Goal: Task Accomplishment & Management: Use online tool/utility

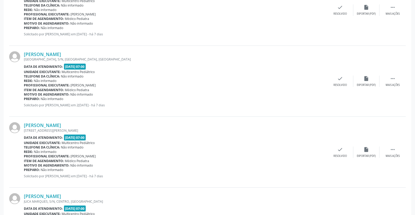
scroll to position [407, 0]
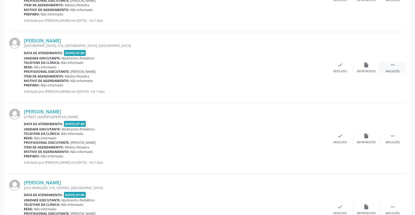
click at [389, 63] on icon "" at bounding box center [392, 65] width 6 height 6
click at [316, 64] on div "print Imprimir" at bounding box center [314, 67] width 26 height 11
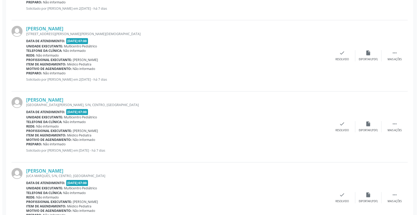
scroll to position [694, 0]
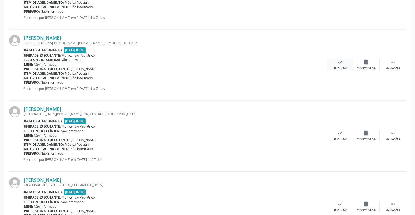
click at [338, 63] on icon "check" at bounding box center [340, 62] width 6 height 6
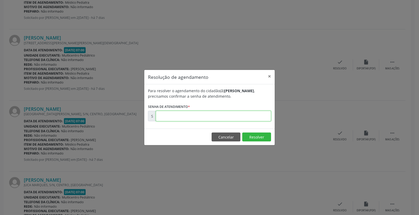
drag, startPoint x: 255, startPoint y: 114, endPoint x: 256, endPoint y: 111, distance: 3.2
click at [256, 111] on input "text" at bounding box center [213, 116] width 115 height 10
type input "00173413"
click at [264, 136] on button "Resolver" at bounding box center [256, 137] width 29 height 9
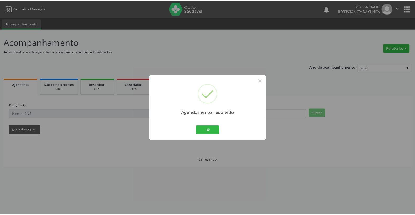
scroll to position [0, 0]
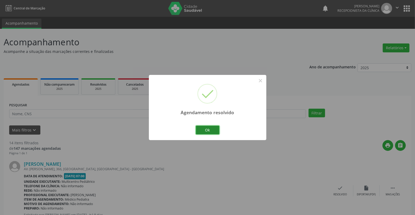
click at [205, 130] on button "Ok" at bounding box center [208, 130] width 24 height 9
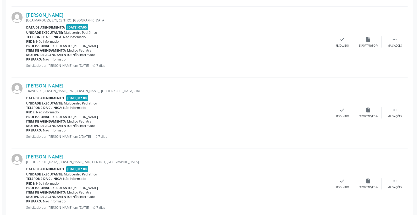
scroll to position [611, 0]
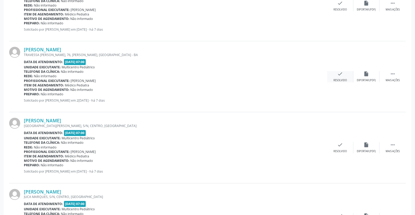
click at [339, 72] on icon "check" at bounding box center [340, 74] width 6 height 6
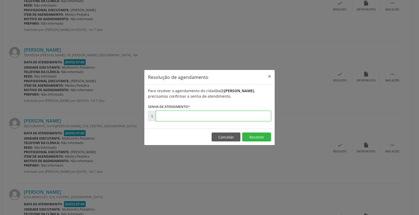
click at [259, 116] on input "text" at bounding box center [213, 116] width 115 height 10
type input "00173412"
click at [265, 134] on button "Resolver" at bounding box center [256, 137] width 29 height 9
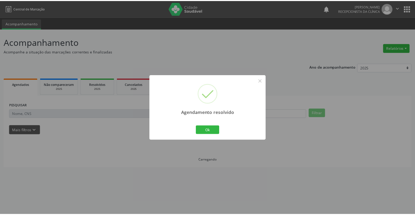
scroll to position [0, 0]
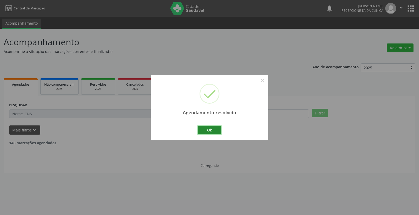
drag, startPoint x: 213, startPoint y: 130, endPoint x: 215, endPoint y: 134, distance: 4.8
click at [215, 134] on button "Ok" at bounding box center [210, 130] width 24 height 9
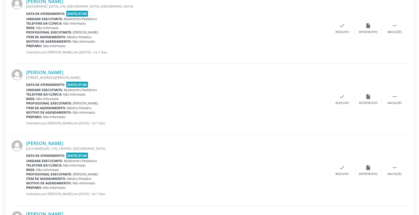
scroll to position [465, 0]
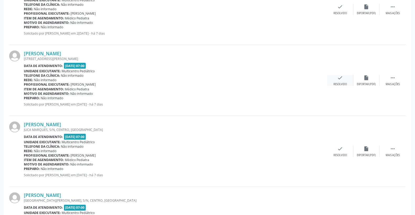
click at [343, 80] on div "check Resolvido" at bounding box center [340, 80] width 26 height 11
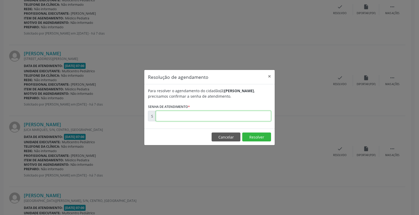
click at [247, 117] on input "text" at bounding box center [213, 116] width 115 height 10
type input "00173389"
click at [252, 140] on button "Resolver" at bounding box center [256, 137] width 29 height 9
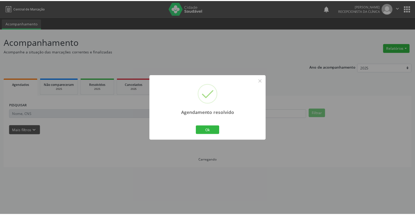
scroll to position [0, 0]
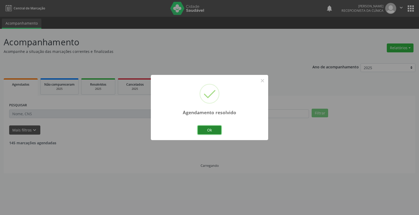
click at [219, 130] on button "Ok" at bounding box center [210, 130] width 24 height 9
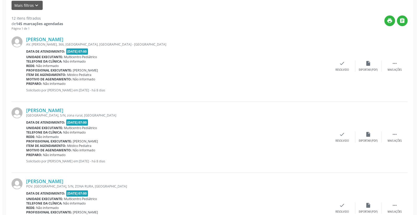
scroll to position [174, 0]
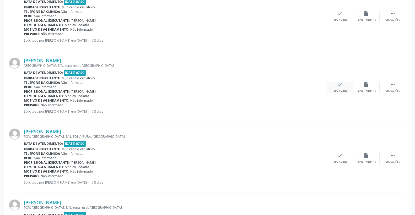
click at [344, 86] on div "check Resolvido" at bounding box center [340, 87] width 26 height 11
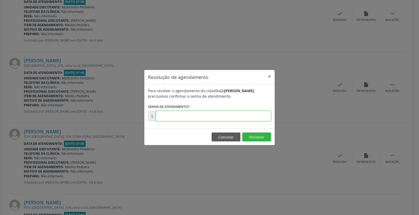
click at [239, 117] on input "text" at bounding box center [213, 116] width 115 height 10
type input "00173089"
click at [255, 136] on button "Resolver" at bounding box center [256, 137] width 29 height 9
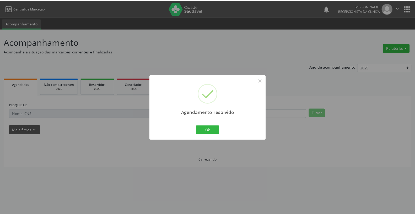
scroll to position [0, 0]
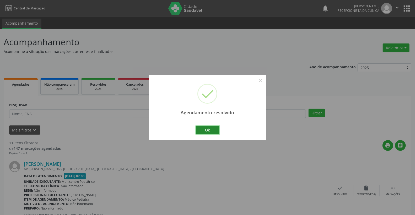
click at [211, 131] on button "Ok" at bounding box center [208, 130] width 24 height 9
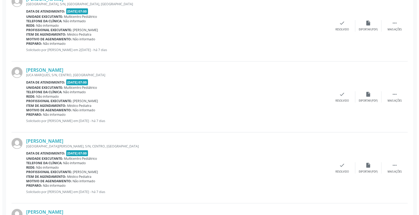
scroll to position [378, 0]
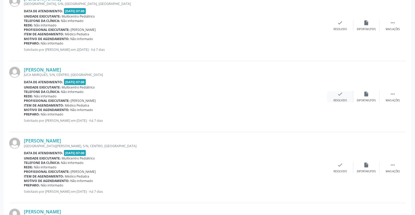
click at [337, 96] on div "check Resolvido" at bounding box center [340, 96] width 26 height 11
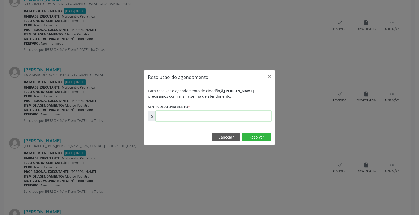
click at [252, 119] on input "text" at bounding box center [213, 116] width 115 height 10
type input "00173390"
click at [253, 136] on button "Resolver" at bounding box center [256, 137] width 29 height 9
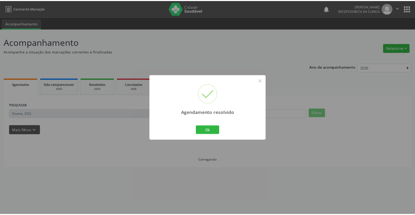
scroll to position [0, 0]
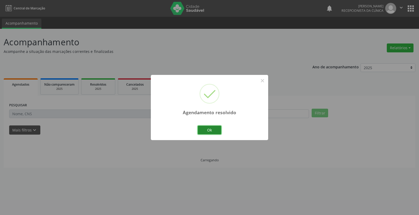
click at [215, 131] on button "Ok" at bounding box center [210, 130] width 24 height 9
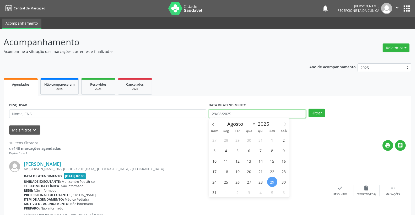
click at [240, 111] on input "29/08/2025" at bounding box center [257, 113] width 97 height 9
click at [291, 85] on ul "Agendados Não compareceram 2025 Resolvidos 2025 Cancelados 2025" at bounding box center [207, 86] width 407 height 19
click at [284, 113] on input "29/08/2025" at bounding box center [257, 113] width 97 height 9
click at [272, 193] on span "5" at bounding box center [272, 192] width 10 height 10
type input "05/09/2025"
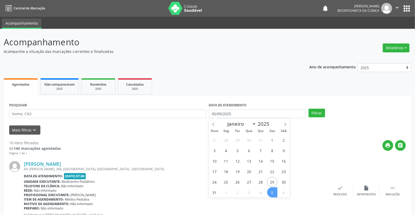
click at [272, 193] on span "5" at bounding box center [272, 192] width 10 height 10
click at [272, 193] on div "Profissional executante: [PERSON_NAME]" at bounding box center [175, 195] width 303 height 4
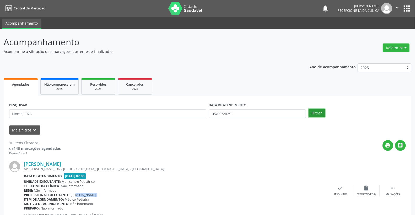
click at [320, 114] on button "Filtrar" at bounding box center [316, 113] width 16 height 9
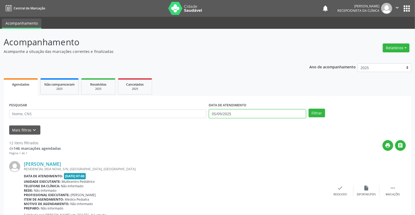
click at [256, 117] on body "Central de Marcação notifications [PERSON_NAME] Recepcionista da clínica  Conf…" at bounding box center [207, 107] width 415 height 215
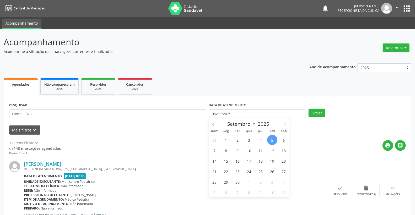
click at [215, 124] on span at bounding box center [213, 122] width 9 height 9
select select "7"
click at [273, 184] on span "29" at bounding box center [272, 182] width 10 height 10
type input "29/08/2025"
click at [273, 184] on span "29" at bounding box center [272, 182] width 10 height 10
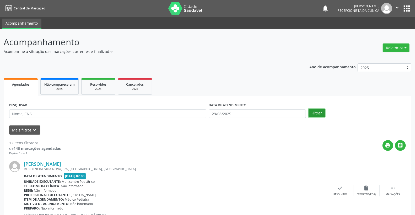
click at [315, 114] on button "Filtrar" at bounding box center [316, 113] width 16 height 9
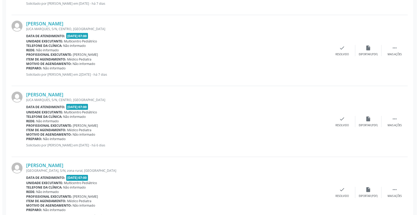
scroll to position [524, 0]
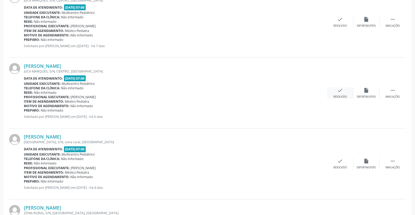
click at [346, 93] on div "check Resolvido" at bounding box center [340, 92] width 26 height 11
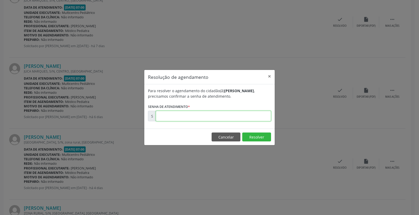
click at [258, 115] on input "text" at bounding box center [213, 116] width 115 height 10
type input "00173459"
click at [256, 133] on button "Resolver" at bounding box center [256, 137] width 29 height 9
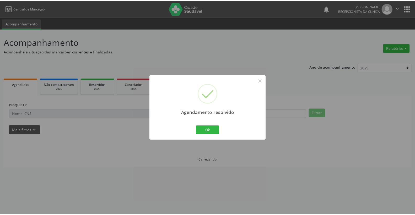
scroll to position [0, 0]
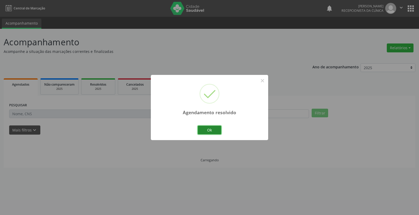
click at [217, 133] on button "Ok" at bounding box center [210, 130] width 24 height 9
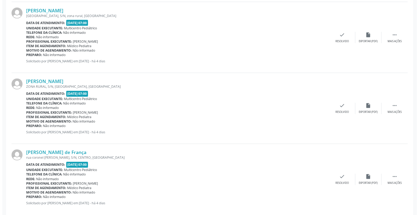
scroll to position [582, 0]
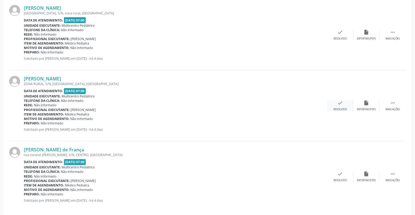
click at [340, 103] on icon "check" at bounding box center [340, 103] width 6 height 6
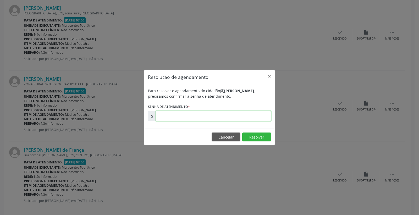
click at [247, 119] on input "text" at bounding box center [213, 116] width 115 height 10
type input "00173550"
click at [259, 135] on button "Resolver" at bounding box center [256, 137] width 29 height 9
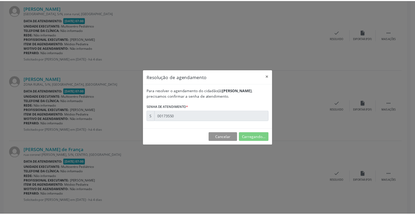
scroll to position [0, 0]
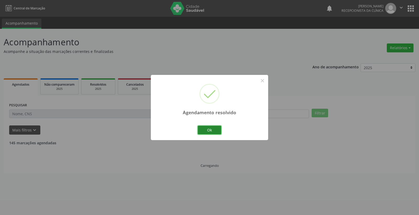
click at [219, 129] on button "Ok" at bounding box center [210, 130] width 24 height 9
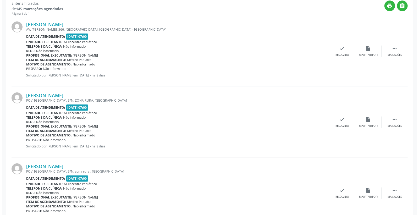
scroll to position [139, 0]
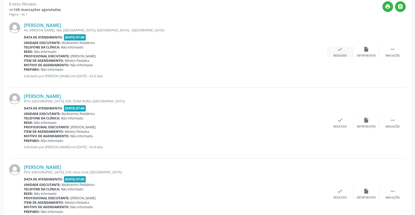
click at [344, 51] on div "check Resolvido" at bounding box center [340, 51] width 26 height 11
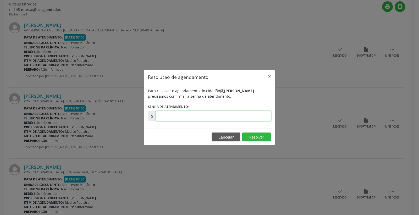
click at [250, 115] on input "text" at bounding box center [213, 116] width 115 height 10
type input "00173064"
click at [250, 134] on button "Resolver" at bounding box center [256, 137] width 29 height 9
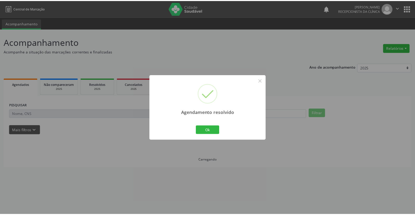
scroll to position [0, 0]
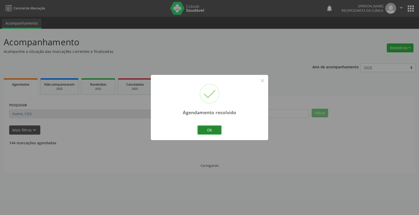
click at [213, 127] on button "Ok" at bounding box center [210, 130] width 24 height 9
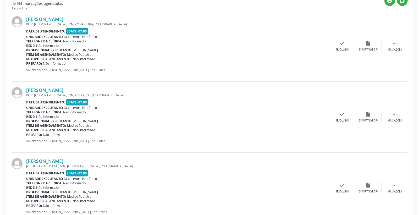
scroll to position [145, 0]
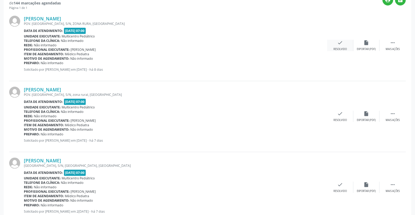
click at [342, 43] on icon "check" at bounding box center [340, 43] width 6 height 6
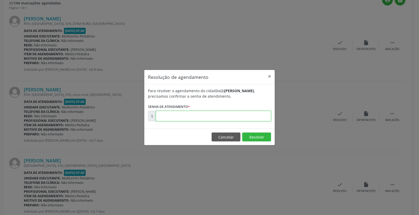
click at [256, 118] on input "text" at bounding box center [213, 116] width 115 height 10
type input "00173221"
drag, startPoint x: 257, startPoint y: 144, endPoint x: 256, endPoint y: 140, distance: 4.6
click at [256, 144] on footer "Cancelar Resolver" at bounding box center [209, 137] width 130 height 16
click at [256, 140] on button "Resolver" at bounding box center [256, 137] width 29 height 9
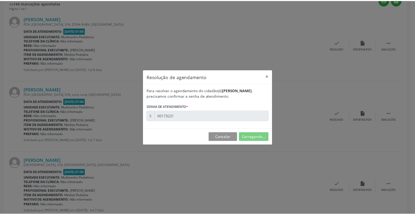
scroll to position [0, 0]
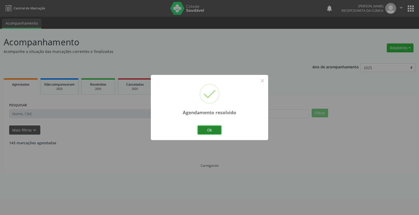
click at [204, 134] on button "Ok" at bounding box center [210, 130] width 24 height 9
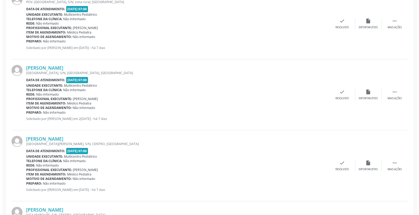
scroll to position [174, 0]
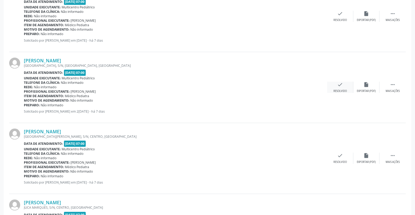
click at [341, 82] on icon "check" at bounding box center [340, 85] width 6 height 6
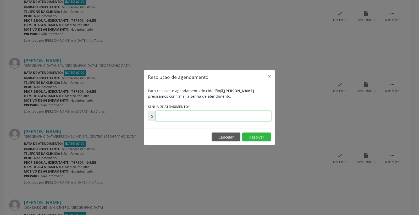
click at [246, 117] on input "text" at bounding box center [213, 116] width 115 height 10
type input "00173346"
click at [257, 135] on button "Resolver" at bounding box center [256, 137] width 29 height 9
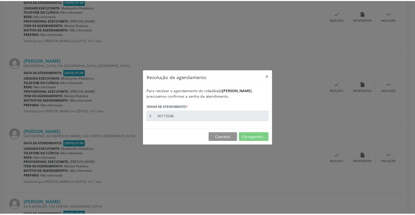
scroll to position [0, 0]
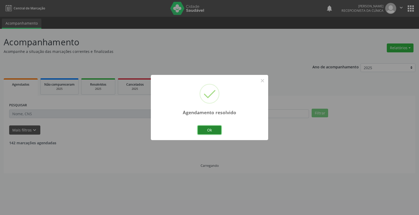
click at [208, 127] on button "Ok" at bounding box center [210, 130] width 24 height 9
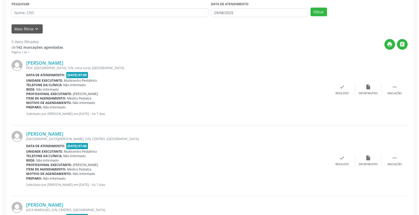
scroll to position [145, 0]
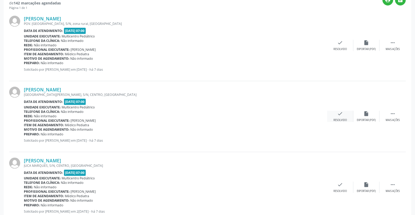
click at [342, 114] on icon "check" at bounding box center [340, 114] width 6 height 6
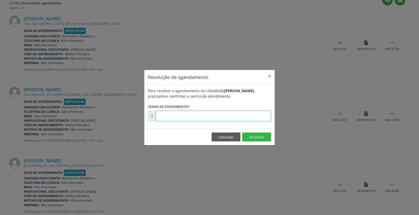
click at [239, 116] on input "text" at bounding box center [213, 116] width 115 height 10
type input "00173422"
click at [246, 140] on button "Resolver" at bounding box center [256, 137] width 29 height 9
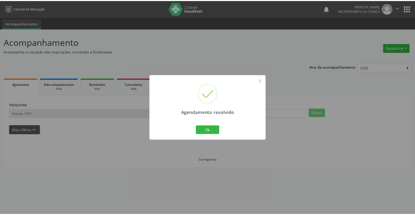
scroll to position [0, 0]
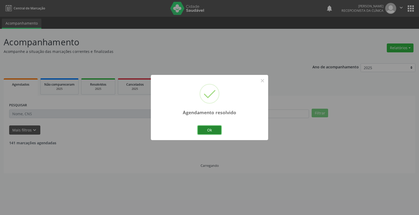
click at [217, 130] on button "Ok" at bounding box center [210, 130] width 24 height 9
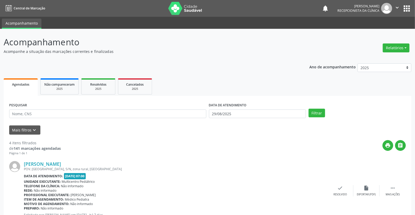
click at [244, 105] on label "DATA DE ATENDIMENTO" at bounding box center [228, 105] width 38 height 8
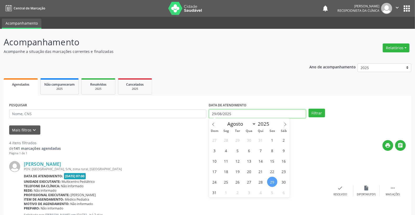
click at [265, 114] on input "29/08/2025" at bounding box center [257, 113] width 97 height 9
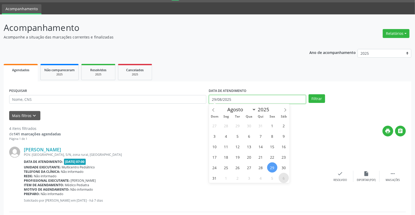
scroll to position [29, 0]
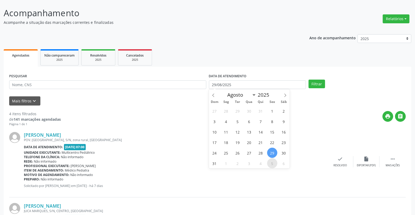
click at [274, 164] on span "5" at bounding box center [272, 163] width 10 height 10
type input "05/09/2025"
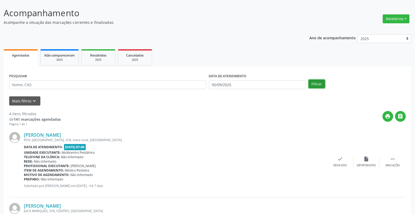
click at [312, 85] on button "Filtrar" at bounding box center [316, 84] width 16 height 9
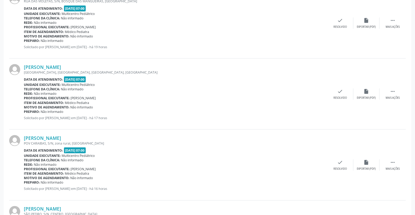
scroll to position [481, 0]
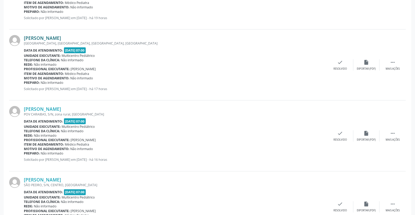
click at [61, 35] on link "[PERSON_NAME]" at bounding box center [42, 38] width 37 height 6
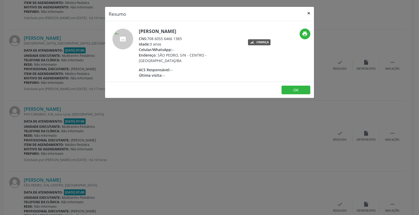
click at [307, 12] on button "×" at bounding box center [309, 13] width 10 height 13
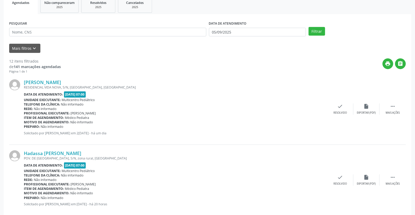
scroll to position [0, 0]
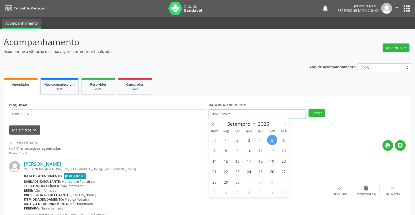
click at [275, 115] on input "05/09/2025" at bounding box center [257, 113] width 97 height 9
click at [213, 123] on icon at bounding box center [213, 125] width 4 height 4
select select "7"
click at [272, 183] on span "29" at bounding box center [272, 182] width 10 height 10
type input "29/08/2025"
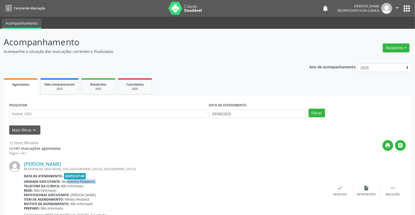
click at [272, 183] on div "Unidade executante: Multicentro Pediátrico" at bounding box center [175, 181] width 303 height 4
click at [317, 109] on button "Filtrar" at bounding box center [316, 113] width 16 height 9
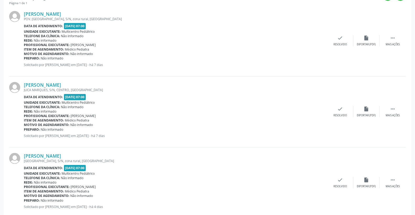
scroll to position [233, 0]
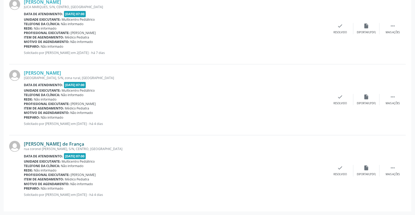
click at [81, 143] on link "[PERSON_NAME] de França" at bounding box center [54, 144] width 60 height 6
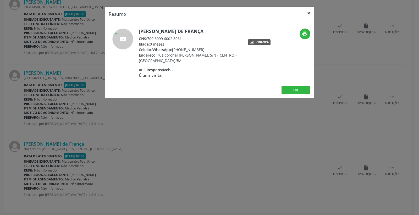
click at [307, 14] on button "×" at bounding box center [309, 13] width 10 height 13
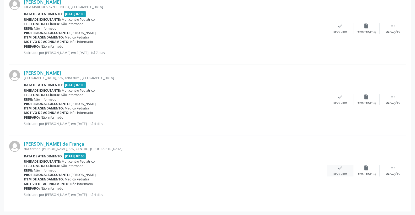
click at [339, 168] on icon "check" at bounding box center [340, 168] width 6 height 6
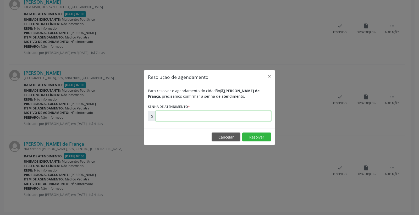
click at [242, 118] on input "text" at bounding box center [213, 116] width 115 height 10
type input "00173563"
click at [254, 137] on button "Resolver" at bounding box center [256, 137] width 29 height 9
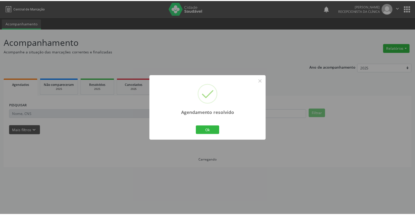
scroll to position [0, 0]
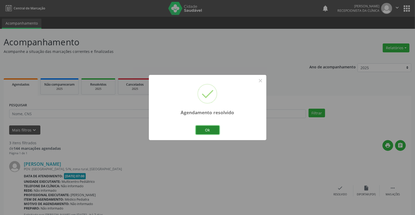
click at [210, 132] on button "Ok" at bounding box center [208, 130] width 24 height 9
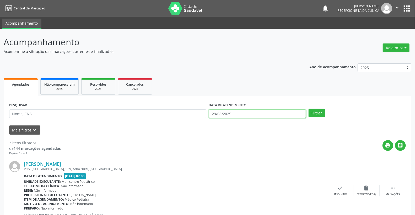
click at [245, 112] on input "29/08/2025" at bounding box center [257, 113] width 97 height 9
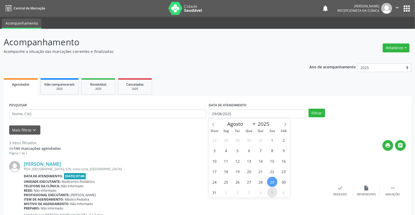
click at [273, 193] on span "5" at bounding box center [272, 192] width 10 height 10
type input "05/09/2025"
click at [273, 193] on span "5" at bounding box center [272, 192] width 10 height 10
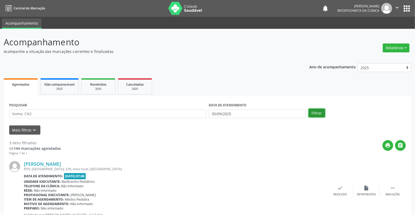
click at [314, 115] on button "Filtrar" at bounding box center [316, 113] width 16 height 9
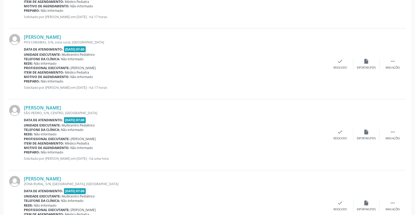
scroll to position [465, 0]
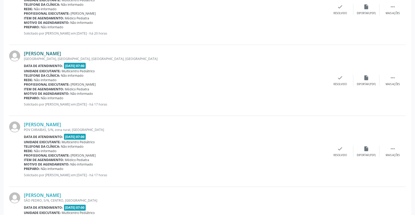
click at [61, 54] on link "[PERSON_NAME]" at bounding box center [42, 54] width 37 height 6
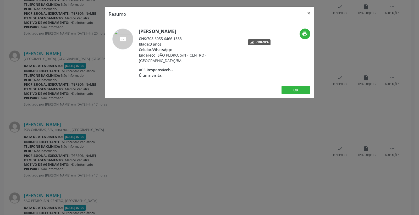
drag, startPoint x: 147, startPoint y: 38, endPoint x: 186, endPoint y: 38, distance: 38.8
click at [186, 38] on div "CNS: 708 6055 6466 1383" at bounding box center [190, 38] width 102 height 5
copy div "708 6055 6466 1383"
click at [308, 15] on button "×" at bounding box center [309, 13] width 10 height 13
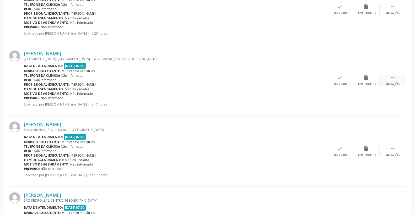
click at [395, 77] on icon "" at bounding box center [392, 78] width 6 height 6
click at [317, 77] on div "print Imprimir" at bounding box center [314, 80] width 26 height 11
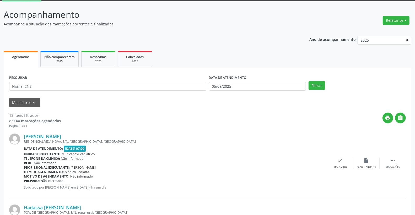
scroll to position [29, 0]
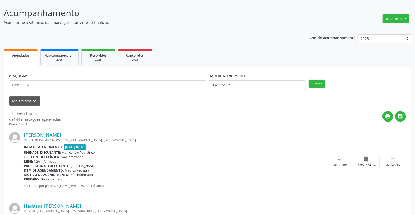
drag, startPoint x: 246, startPoint y: 92, endPoint x: 246, endPoint y: 88, distance: 4.3
click at [246, 90] on div "DATA DE ATENDIMENTO 0[DATE]" at bounding box center [257, 82] width 100 height 20
click at [246, 88] on body "Central de Marcação notifications [PERSON_NAME] Recepcionista da clínica  Conf…" at bounding box center [207, 78] width 415 height 215
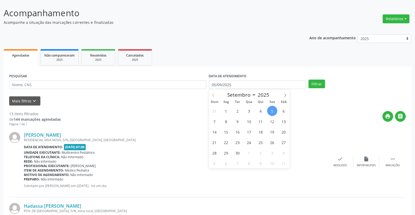
click at [209, 93] on span at bounding box center [213, 93] width 9 height 9
select select "7"
click at [273, 151] on span "29" at bounding box center [272, 153] width 10 height 10
type input "29/08/2025"
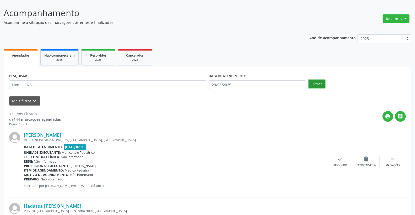
click at [316, 81] on button "Filtrar" at bounding box center [316, 84] width 16 height 9
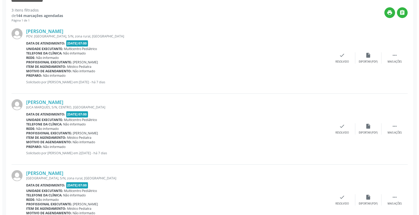
scroll to position [104, 0]
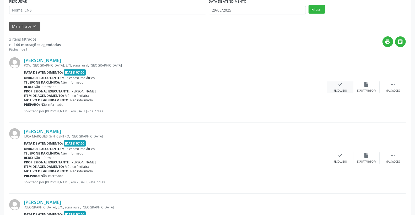
click at [339, 84] on icon "check" at bounding box center [340, 84] width 6 height 6
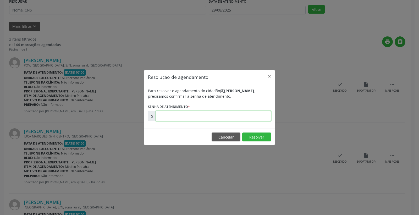
click at [247, 114] on input "text" at bounding box center [213, 116] width 115 height 10
type input "00173326"
click at [257, 139] on button "Resolver" at bounding box center [256, 137] width 29 height 9
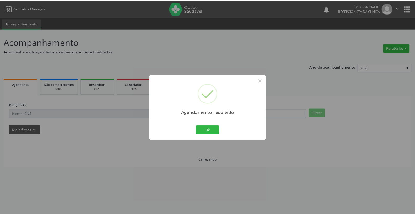
scroll to position [0, 0]
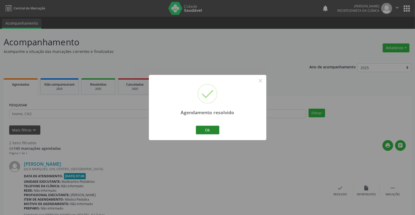
click at [219, 128] on div "Ok Cancel" at bounding box center [207, 129] width 26 height 11
drag, startPoint x: 217, startPoint y: 129, endPoint x: 213, endPoint y: 128, distance: 3.7
click at [217, 129] on button "Ok" at bounding box center [208, 130] width 24 height 9
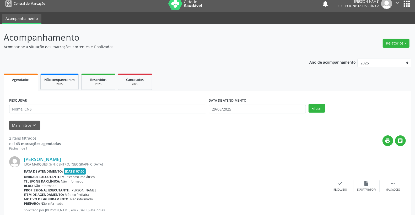
scroll to position [4, 0]
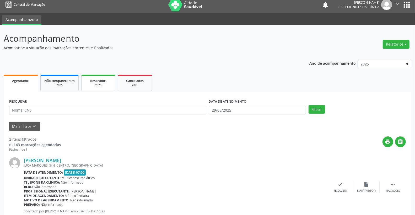
click at [96, 81] on span "Resolvidos" at bounding box center [98, 81] width 16 height 4
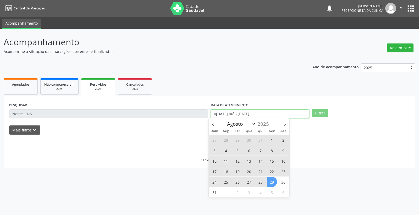
click at [265, 115] on input "0[DATE] até 2[DATE]" at bounding box center [260, 113] width 98 height 9
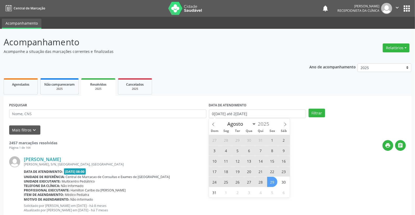
click at [274, 182] on span "29" at bounding box center [272, 182] width 10 height 10
type input "29/08/2025"
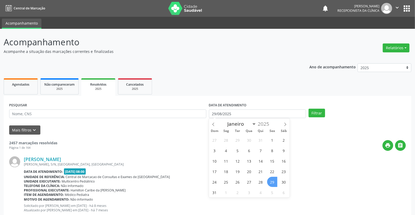
click at [274, 182] on span "29" at bounding box center [272, 182] width 10 height 10
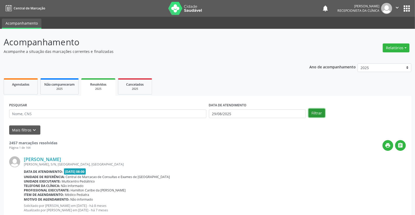
click at [321, 111] on button "Filtrar" at bounding box center [316, 113] width 16 height 9
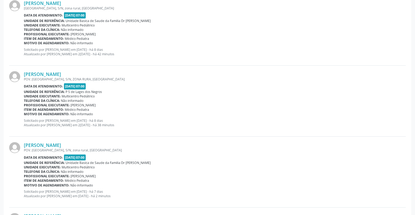
scroll to position [86, 0]
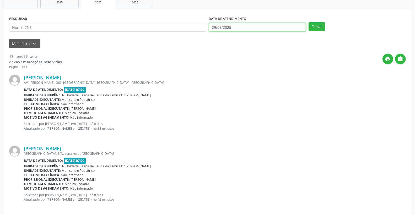
click at [245, 24] on input "29/08/2025" at bounding box center [257, 27] width 97 height 9
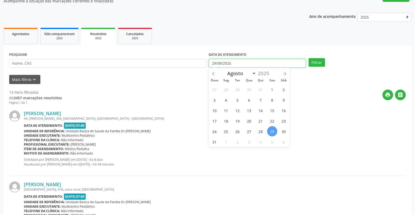
scroll to position [0, 0]
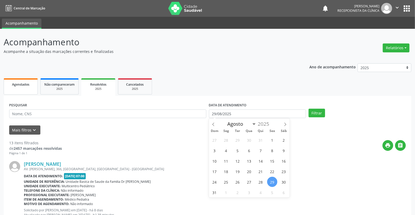
click at [23, 88] on link "Agendados" at bounding box center [21, 86] width 34 height 16
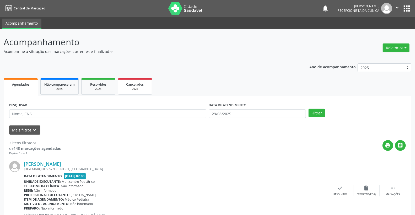
click at [134, 89] on div "2025" at bounding box center [135, 89] width 26 height 4
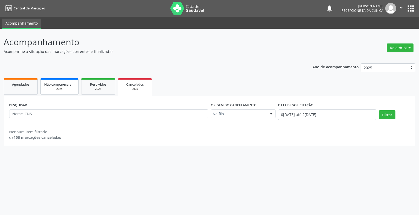
click at [69, 85] on span "Não compareceram" at bounding box center [59, 84] width 30 height 4
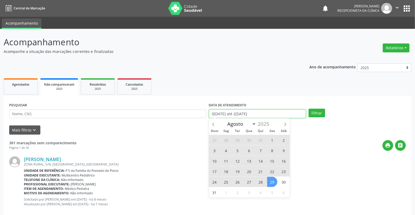
click at [250, 115] on input "0[DATE] até 2[DATE]" at bounding box center [257, 113] width 97 height 9
click at [268, 179] on span "29" at bounding box center [272, 182] width 10 height 10
type input "29/08/2025"
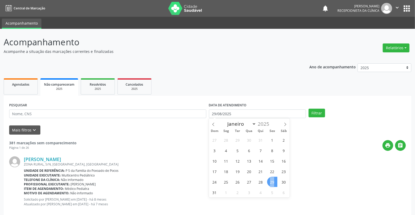
click at [268, 179] on span "29" at bounding box center [272, 182] width 10 height 10
click at [318, 103] on div "PESQUISAR DATA DE ATENDIMENTO [DATE] Filtrar" at bounding box center [207, 111] width 399 height 20
click at [315, 107] on div "PESQUISAR DATA DE ATENDIMENTO [DATE] Filtrar" at bounding box center [207, 111] width 399 height 20
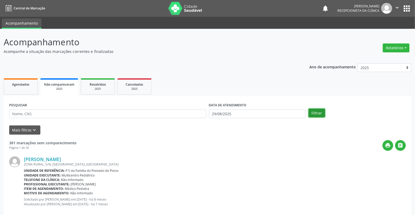
click at [316, 114] on button "Filtrar" at bounding box center [316, 113] width 16 height 9
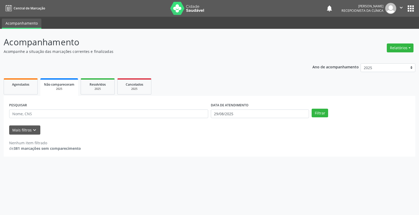
click at [53, 84] on span "Não compareceram" at bounding box center [59, 84] width 30 height 4
click at [97, 85] on span "Resolvidos" at bounding box center [98, 84] width 16 height 4
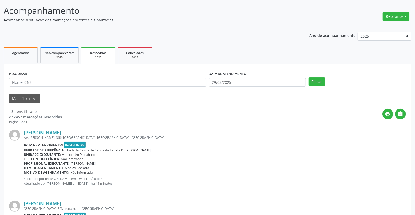
scroll to position [29, 0]
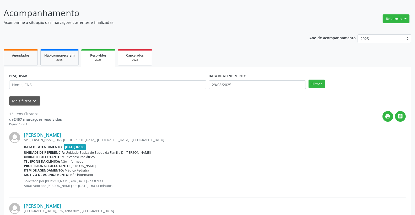
click at [135, 55] on span "Cancelados" at bounding box center [135, 55] width 18 height 4
select select "7"
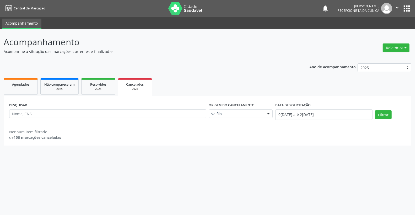
scroll to position [0, 0]
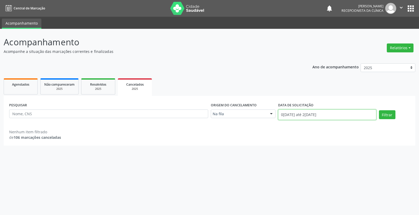
click at [300, 114] on input "0[DATE] até 2[DATE]" at bounding box center [327, 114] width 98 height 10
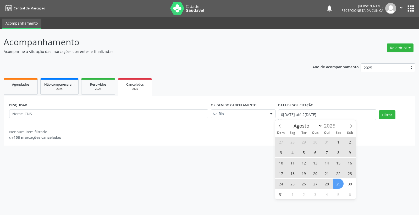
click at [336, 184] on span "29" at bounding box center [338, 184] width 10 height 10
type input "29/08/2025"
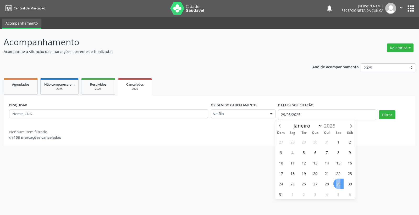
click at [336, 184] on span "29" at bounding box center [338, 184] width 10 height 10
click at [389, 119] on div "PESQUISAR Origem do cancelamento Na fila Na fila Agendados Solicitados Nenhum r…" at bounding box center [209, 112] width 403 height 22
click at [389, 114] on button "Filtrar" at bounding box center [387, 114] width 16 height 9
click at [27, 82] on span "Agendados" at bounding box center [20, 84] width 17 height 4
